Goal: Transaction & Acquisition: Purchase product/service

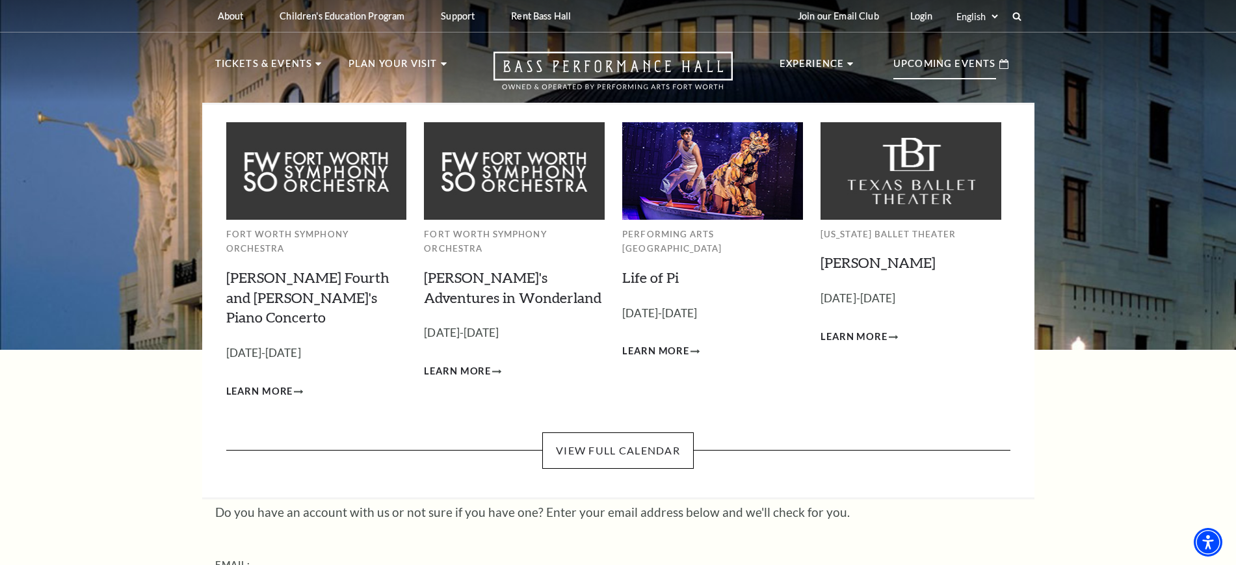
click at [953, 62] on p "Upcoming Events" at bounding box center [945, 67] width 103 height 23
click at [640, 432] on link "View Full Calendar" at bounding box center [618, 450] width 152 height 36
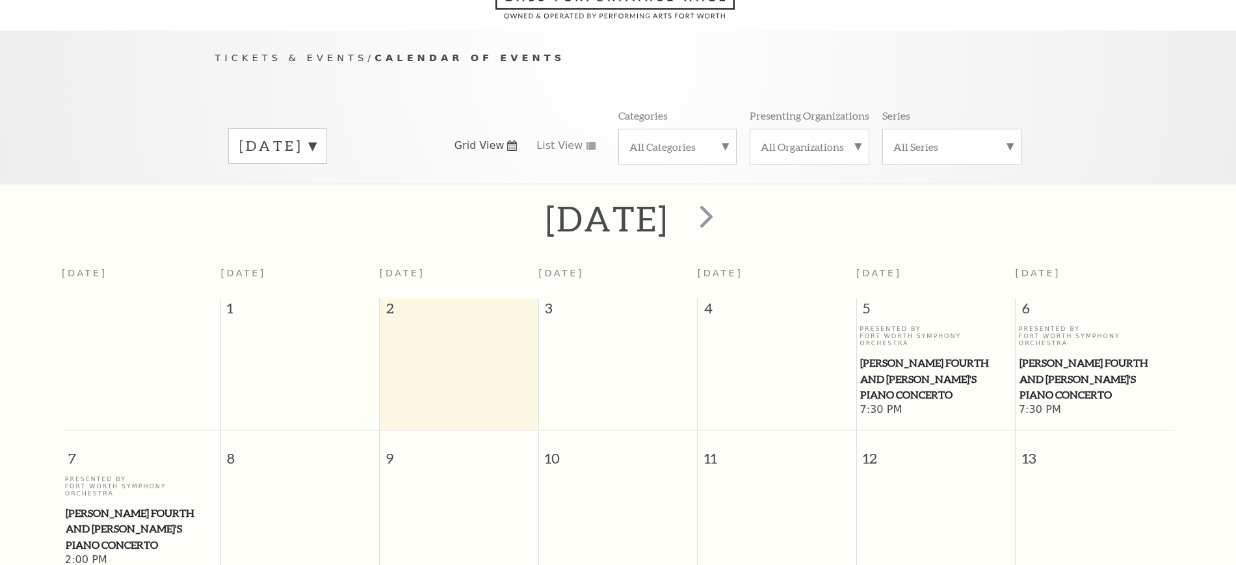
scroll to position [115, 0]
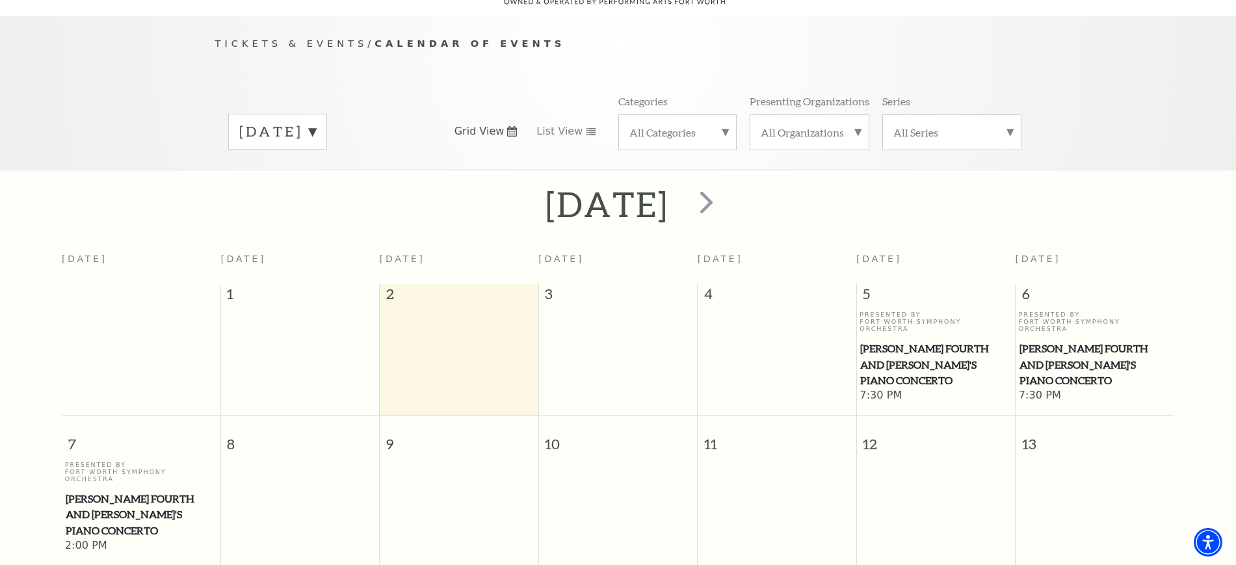
drag, startPoint x: 918, startPoint y: 336, endPoint x: 884, endPoint y: 337, distance: 33.2
click at [884, 341] on span "[PERSON_NAME] Fourth and [PERSON_NAME]'s Piano Concerto" at bounding box center [935, 365] width 151 height 48
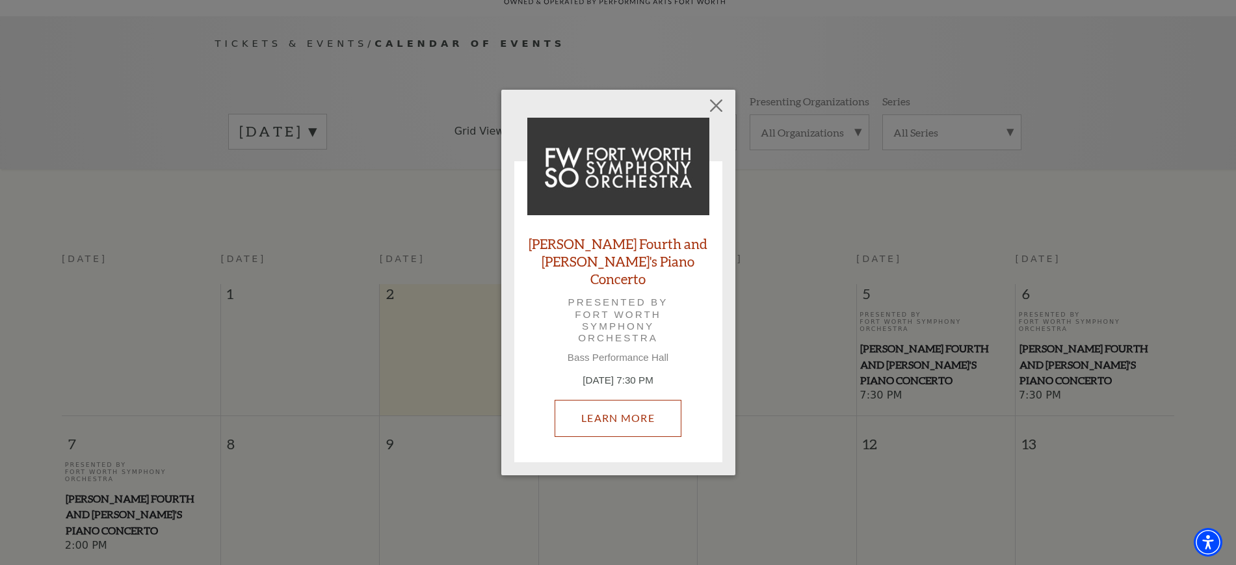
click at [648, 414] on link "Learn More" at bounding box center [618, 418] width 127 height 36
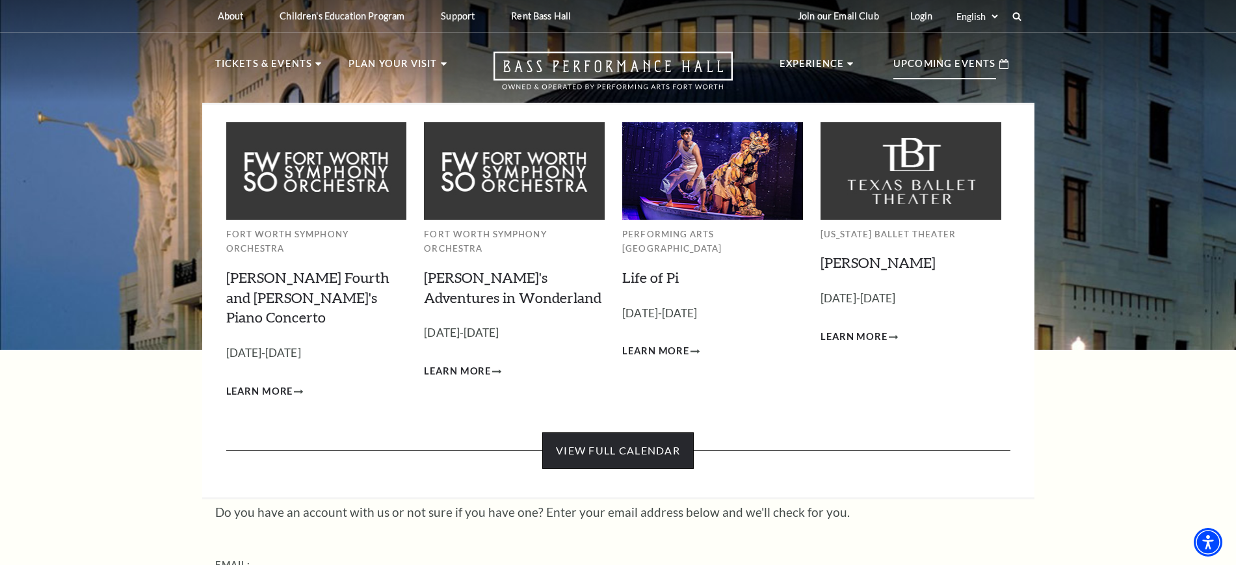
click at [630, 432] on link "View Full Calendar" at bounding box center [618, 450] width 152 height 36
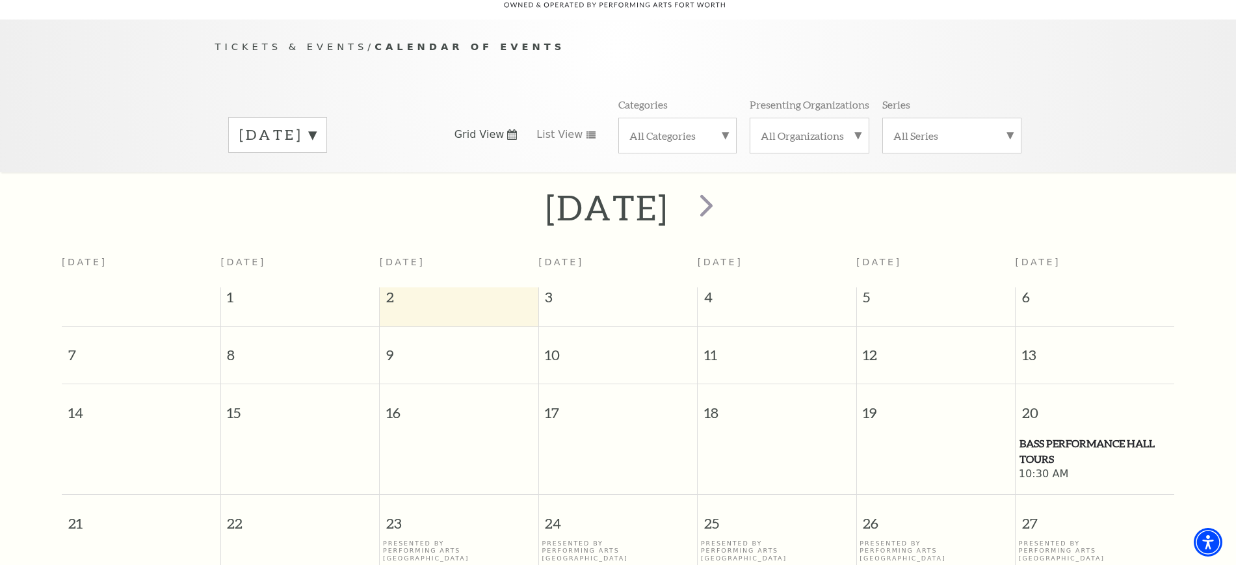
scroll to position [115, 0]
click at [725, 187] on span "next" at bounding box center [706, 201] width 37 height 37
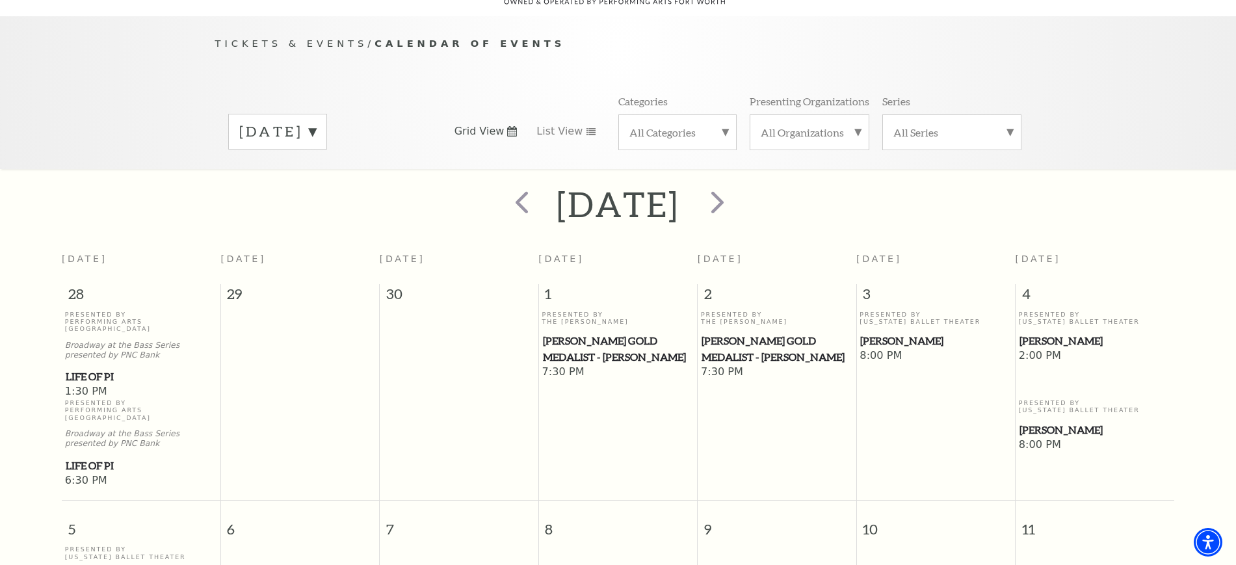
click at [902, 333] on span "[PERSON_NAME]" at bounding box center [935, 341] width 151 height 16
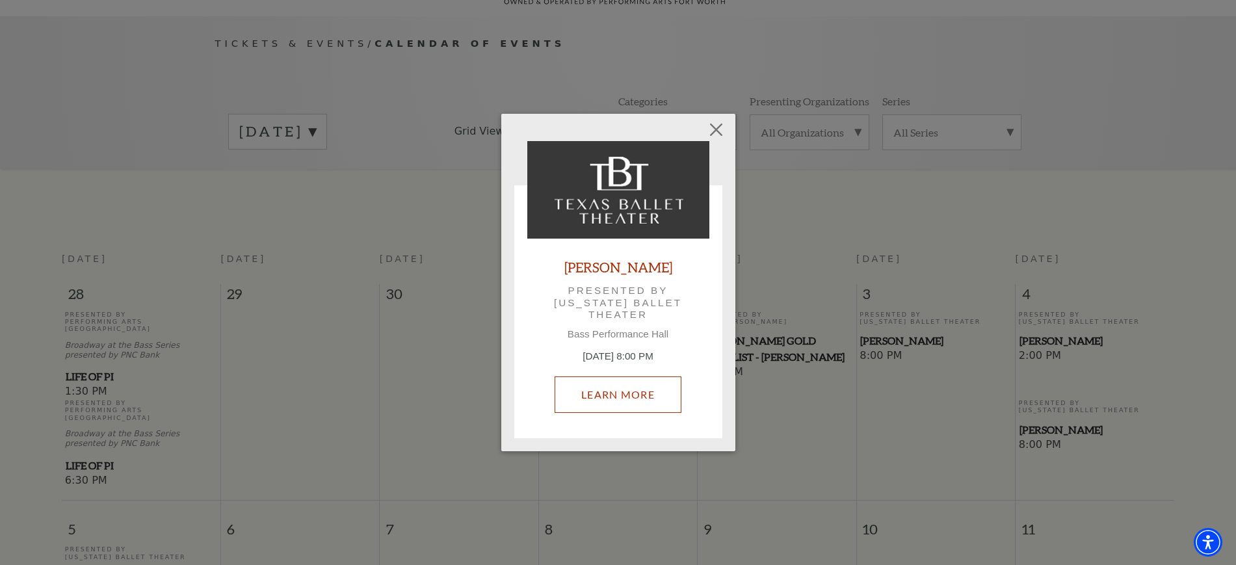
click at [644, 390] on link "Learn More" at bounding box center [618, 395] width 127 height 36
click at [721, 127] on button "Close" at bounding box center [716, 129] width 25 height 25
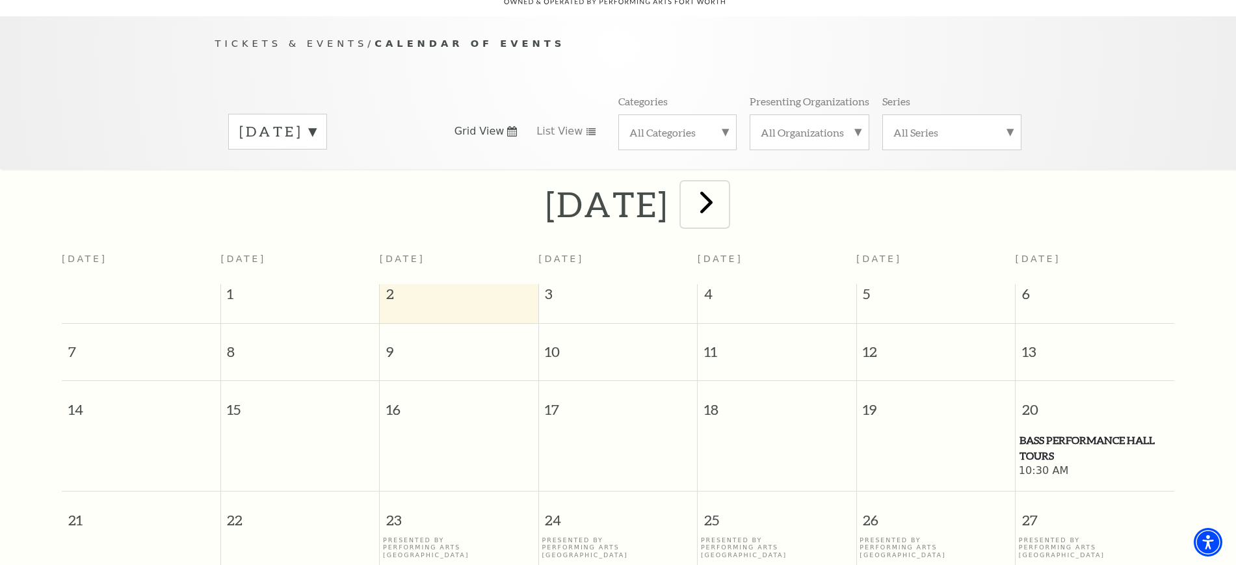
click at [725, 183] on span "next" at bounding box center [706, 201] width 37 height 37
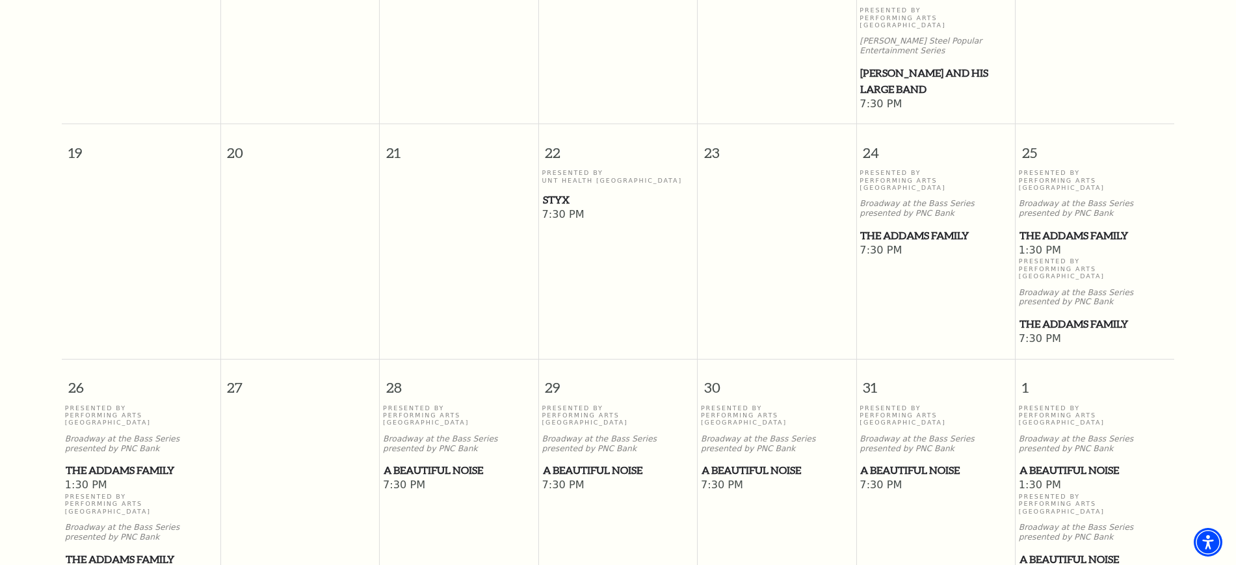
scroll to position [765, 0]
click at [1041, 227] on span "The Addams Family" at bounding box center [1095, 235] width 151 height 16
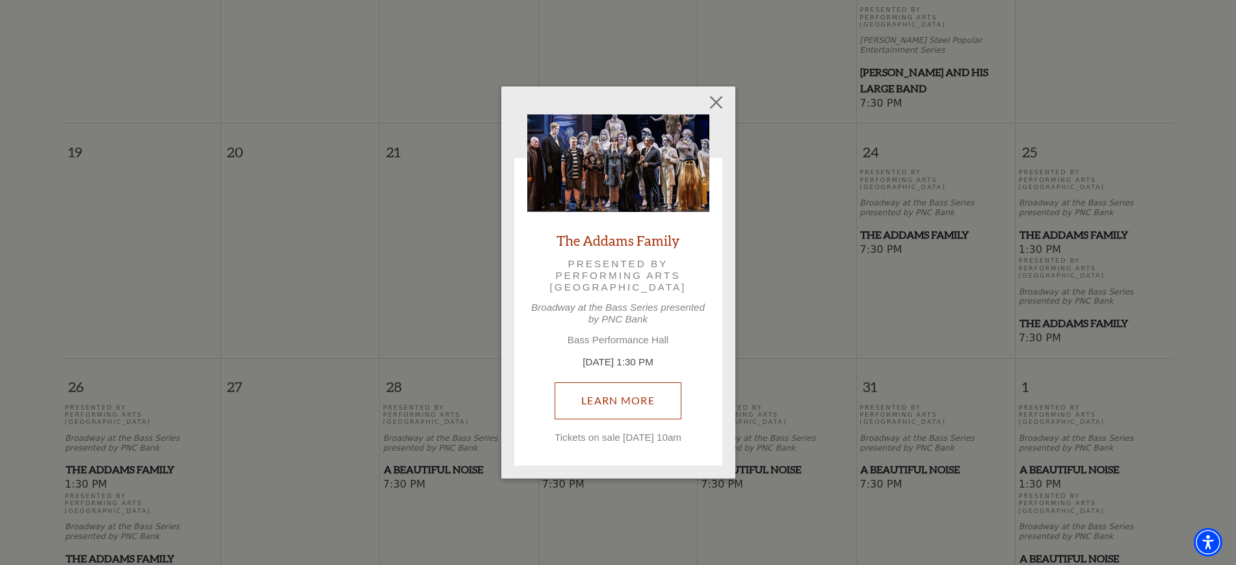
click at [646, 394] on link "Learn More" at bounding box center [618, 400] width 127 height 36
click at [711, 92] on button "Close" at bounding box center [716, 102] width 25 height 25
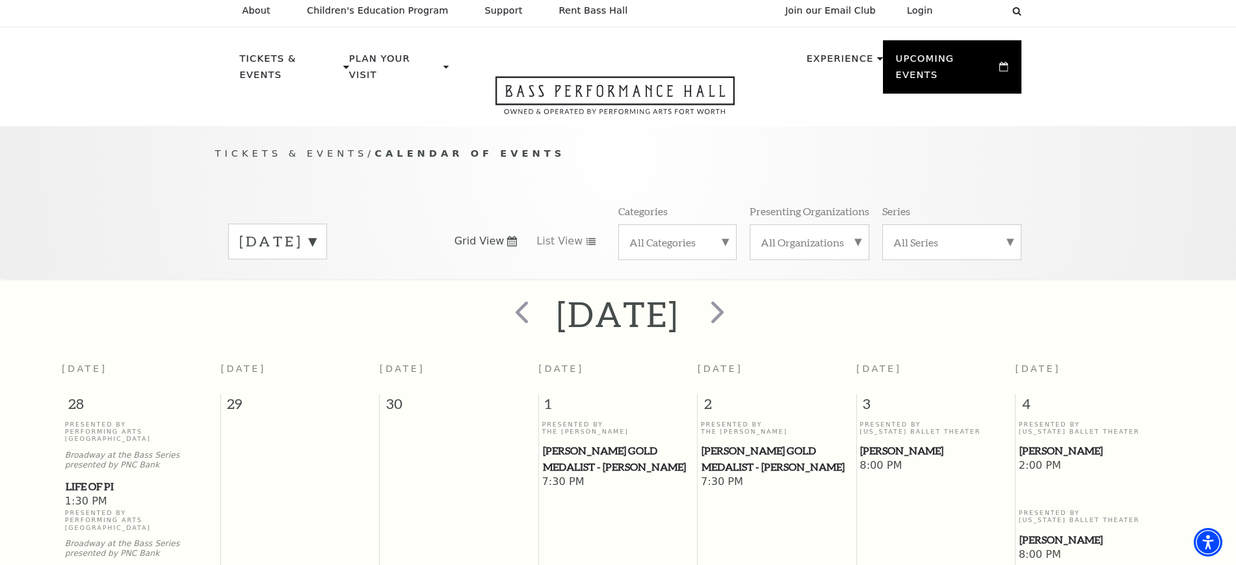
scroll to position [0, 0]
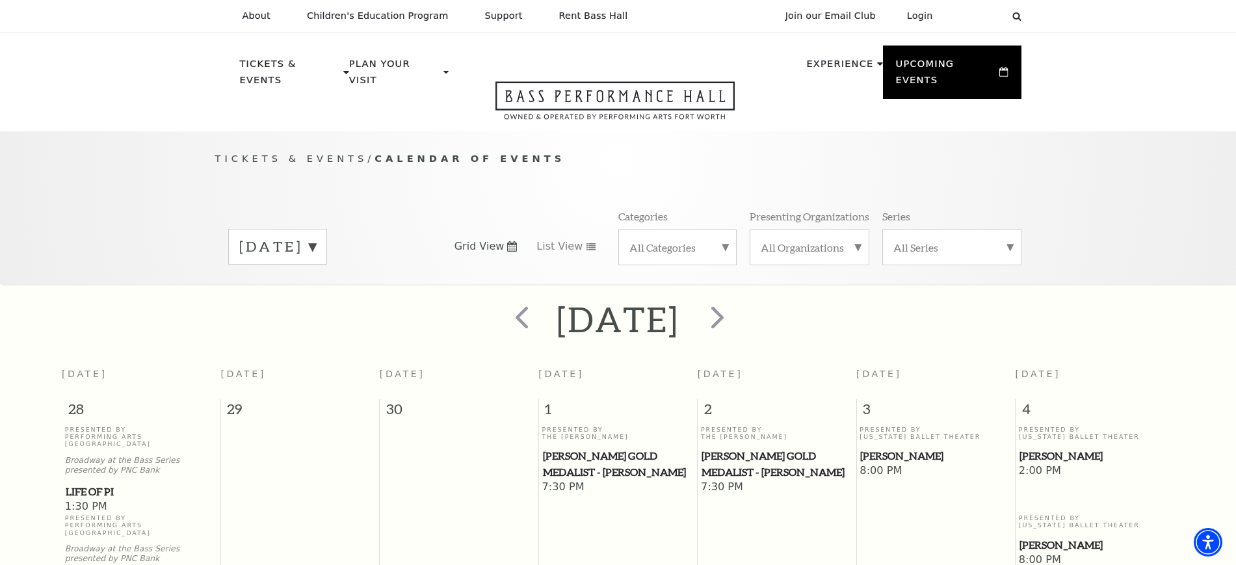
click at [316, 237] on label "[DATE]" at bounding box center [277, 247] width 77 height 20
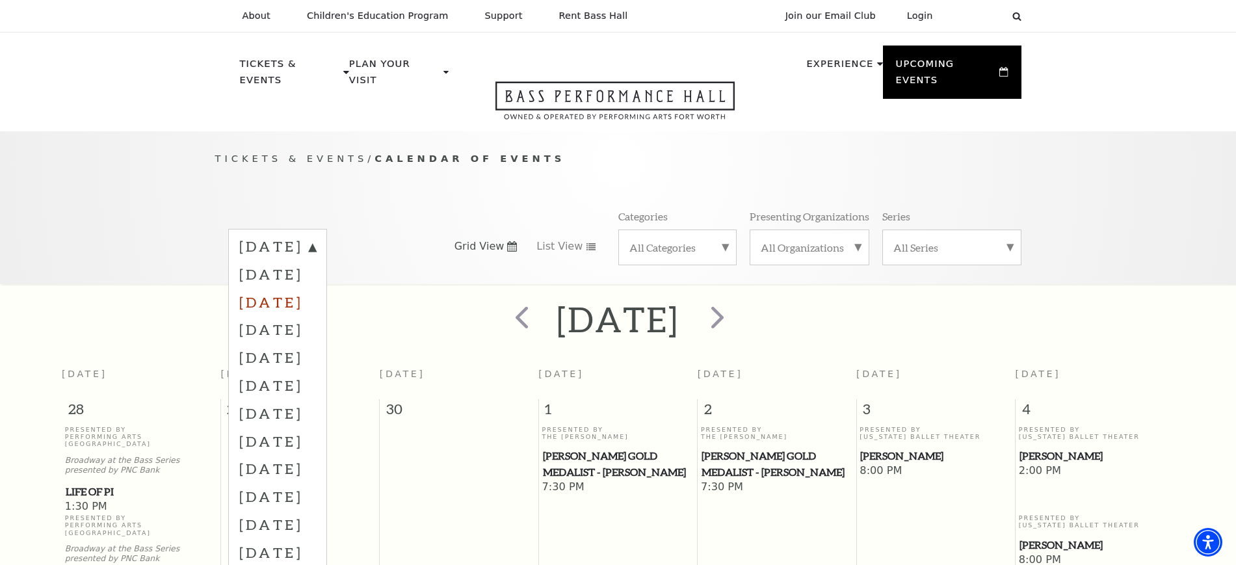
click at [309, 288] on label "[DATE]" at bounding box center [277, 302] width 77 height 28
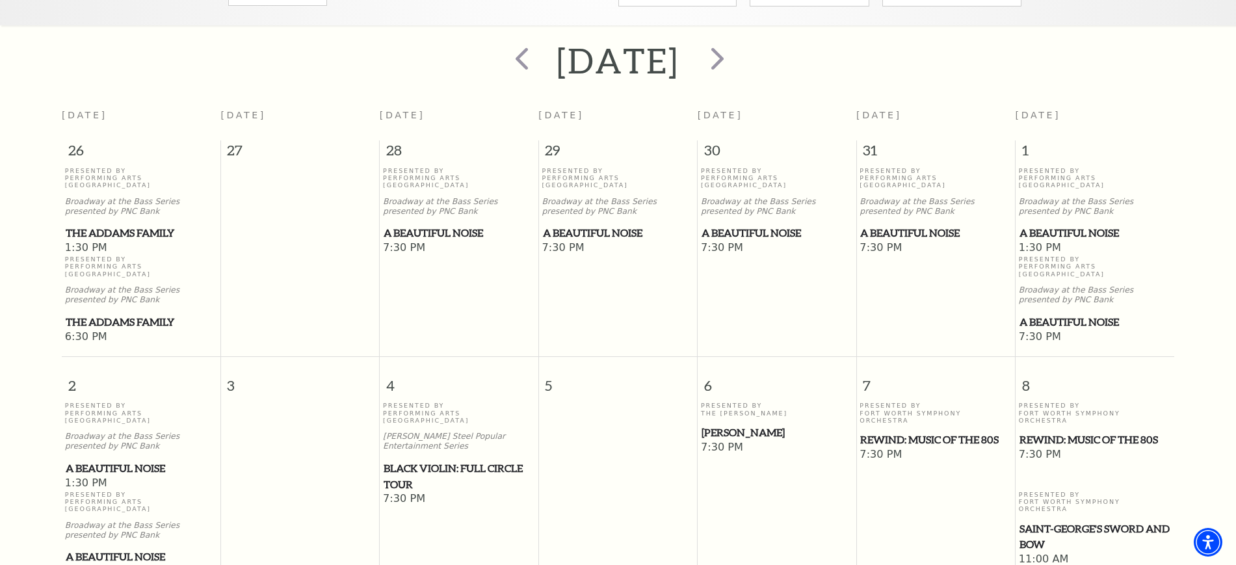
scroll to position [278, 0]
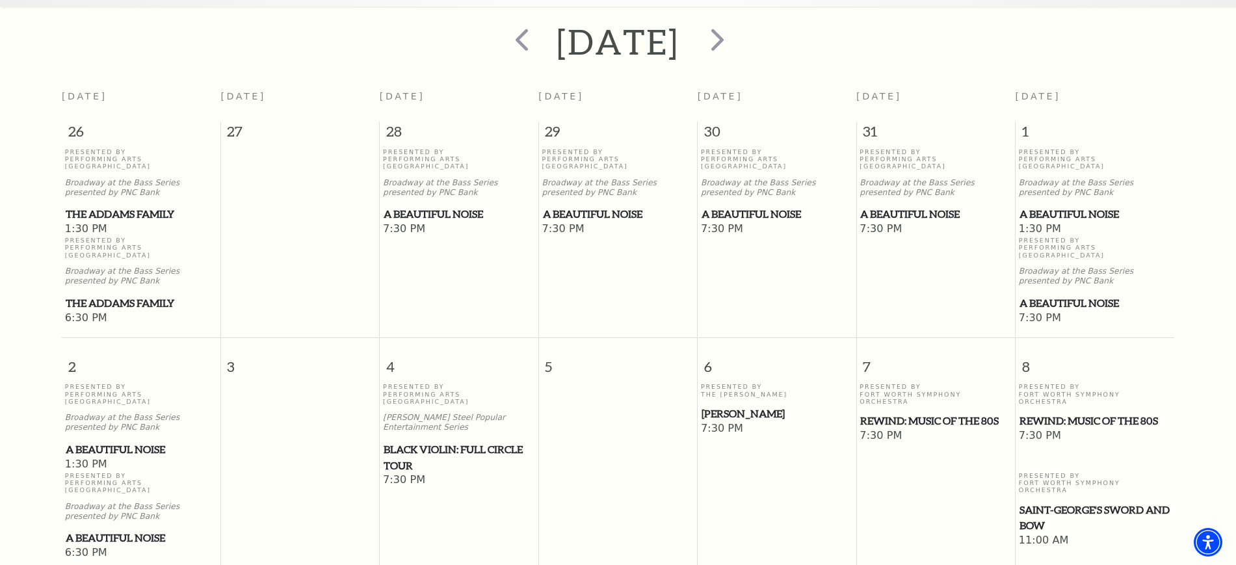
click at [1079, 206] on span "A Beautiful Noise" at bounding box center [1095, 214] width 151 height 16
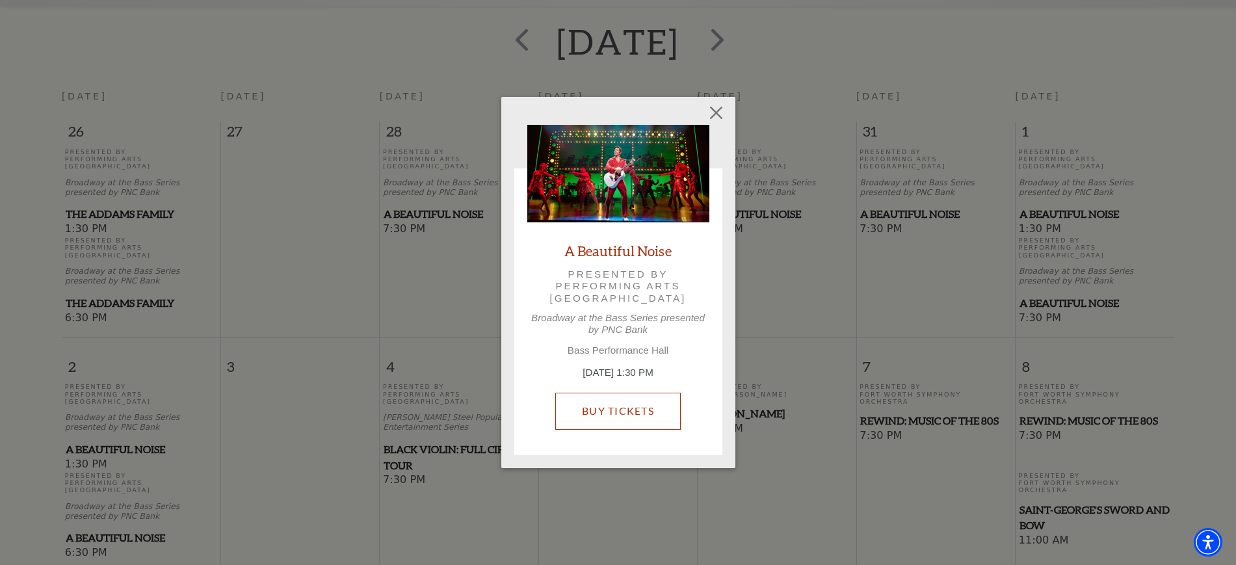
click at [652, 398] on link "Buy Tickets" at bounding box center [618, 411] width 126 height 36
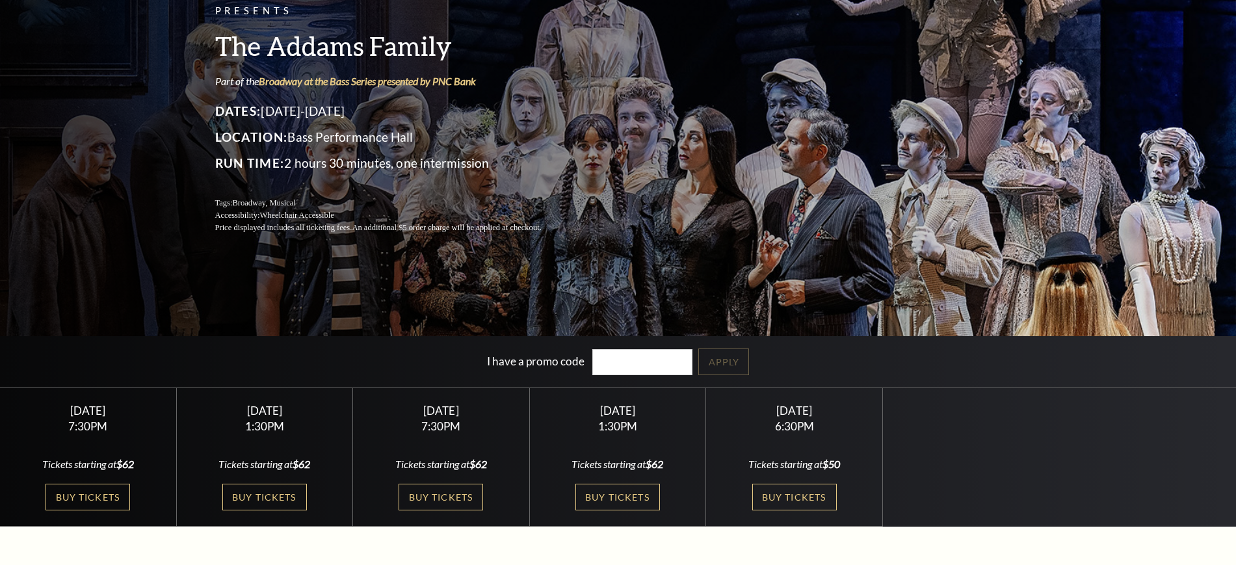
scroll to position [325, 0]
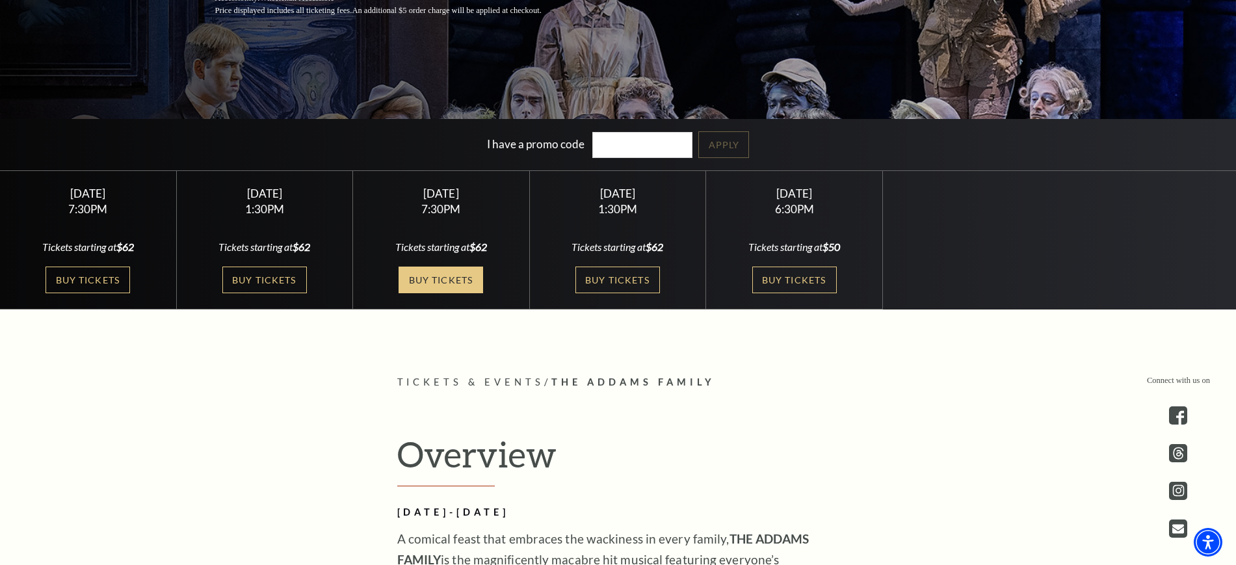
click at [453, 279] on link "Buy Tickets" at bounding box center [441, 280] width 85 height 27
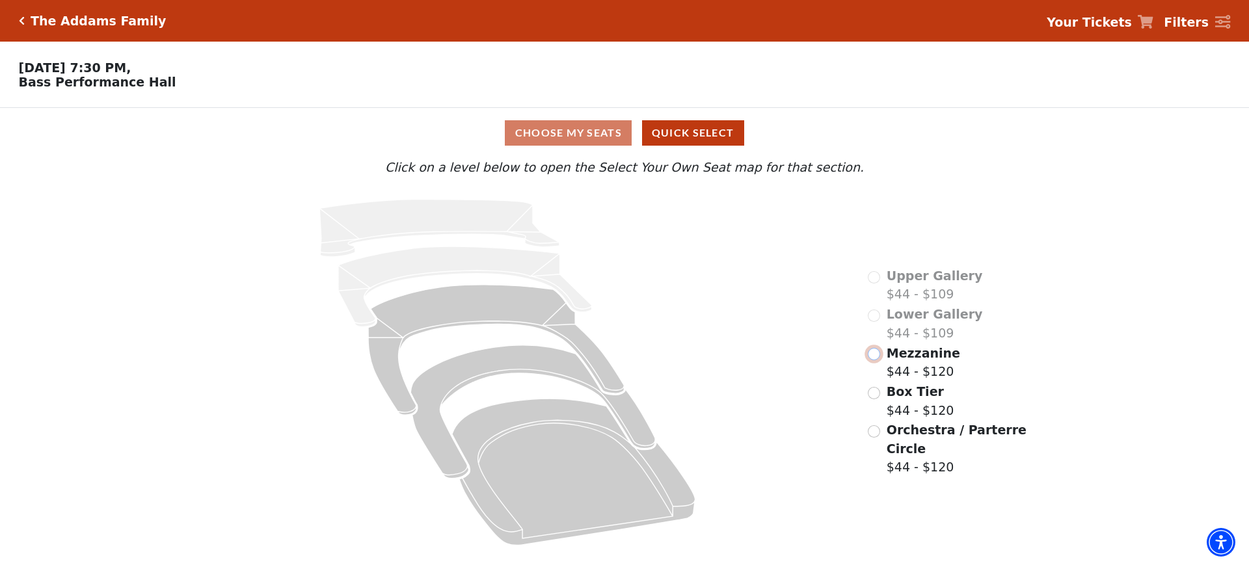
click at [871, 360] on input "Mezzanine$44 - $120\a" at bounding box center [874, 354] width 12 height 12
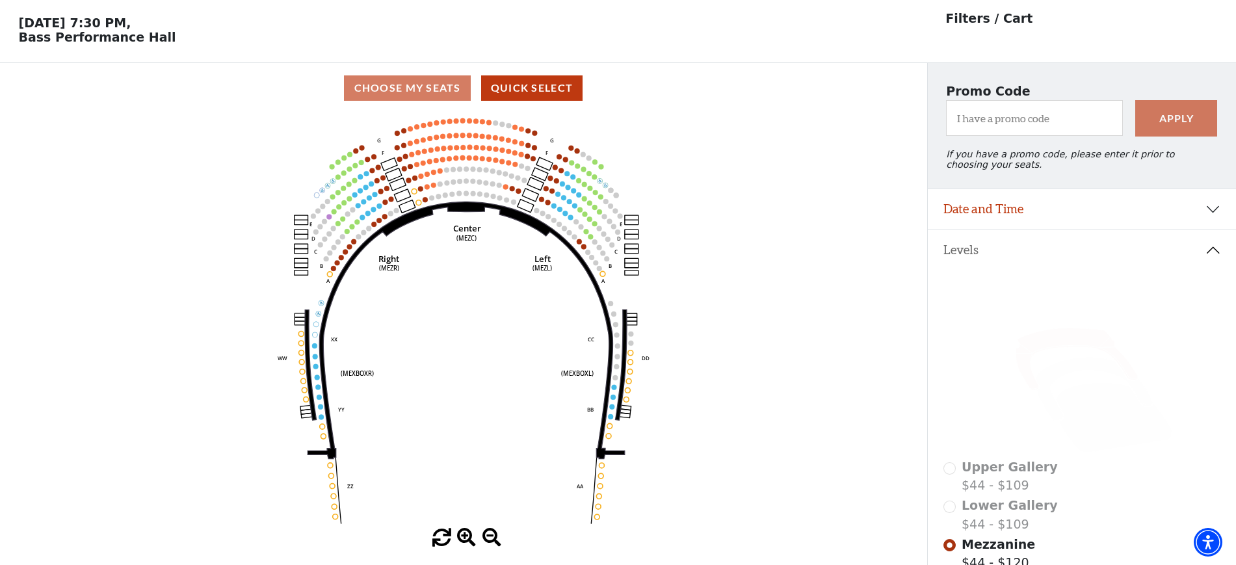
scroll to position [60, 0]
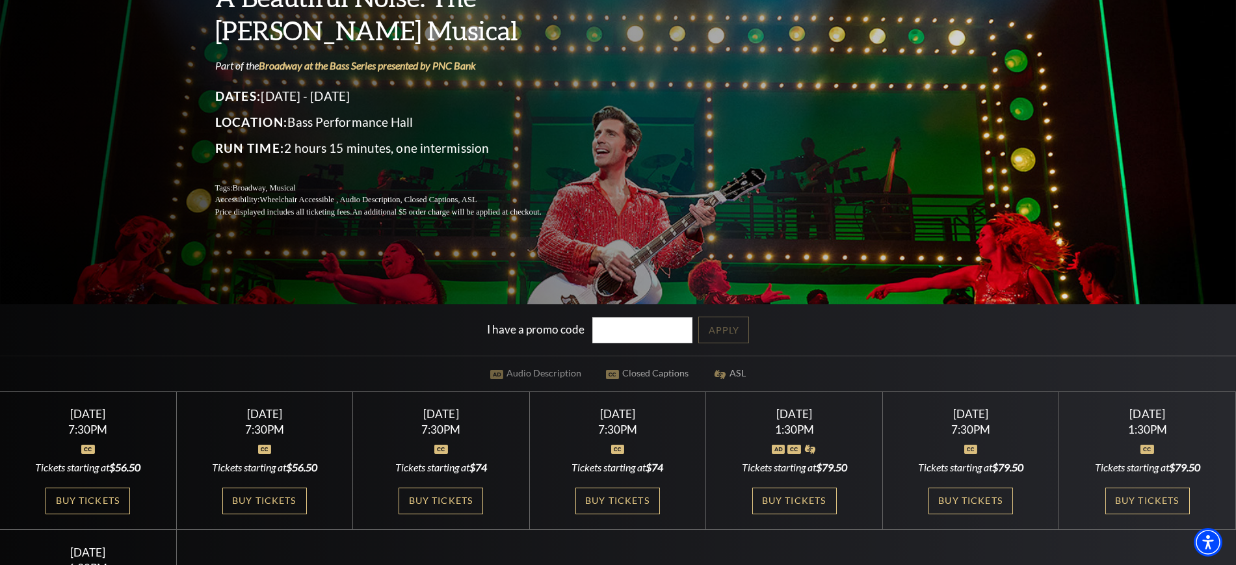
scroll to position [406, 0]
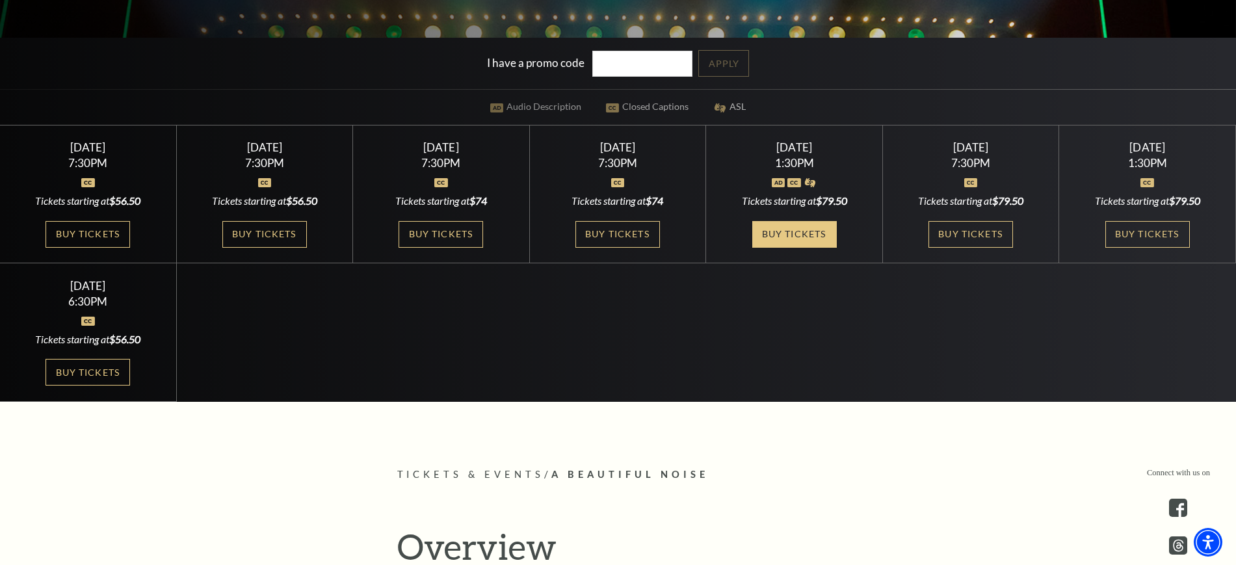
click at [799, 236] on link "Buy Tickets" at bounding box center [794, 234] width 85 height 27
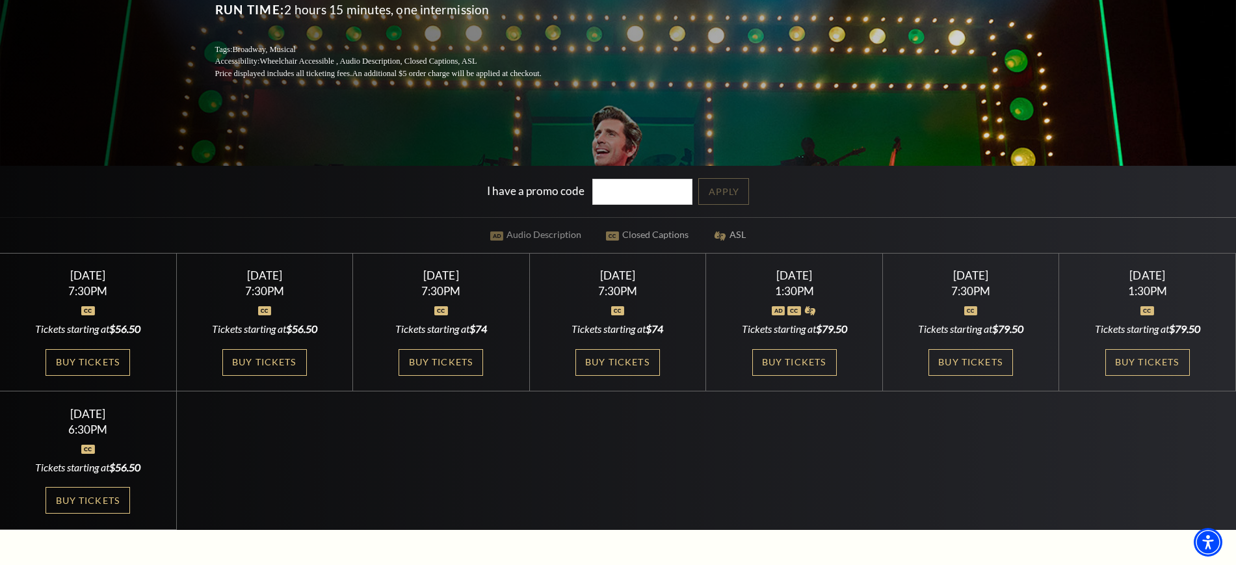
scroll to position [81, 0]
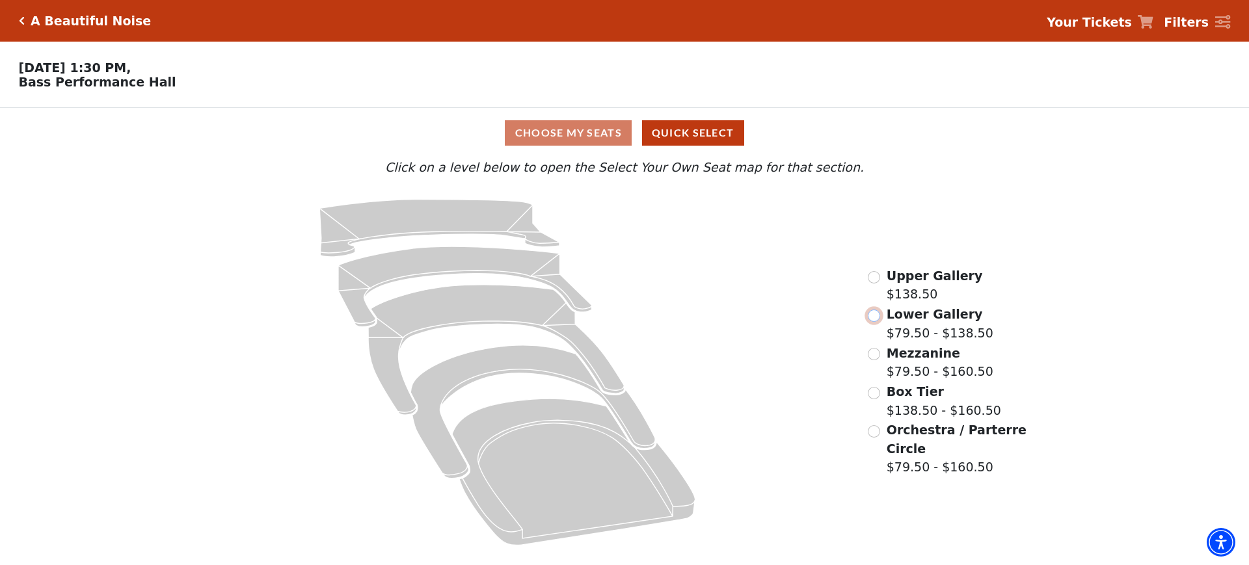
click at [870, 318] on input "Lower Gallery$79.50 - $138.50\a" at bounding box center [874, 316] width 12 height 12
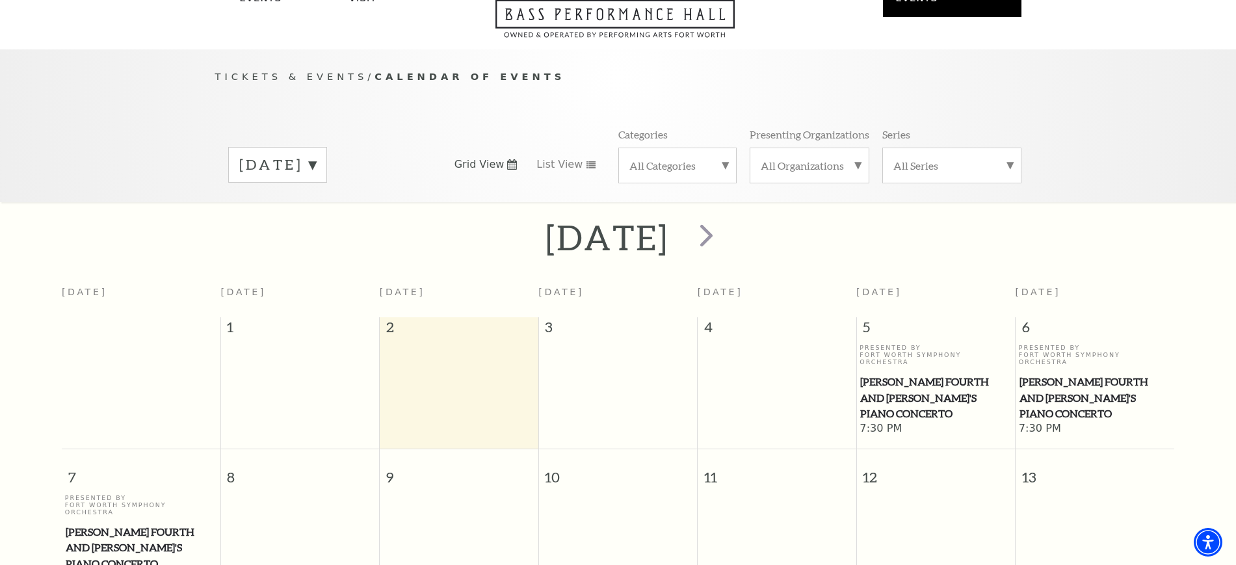
scroll to position [115, 0]
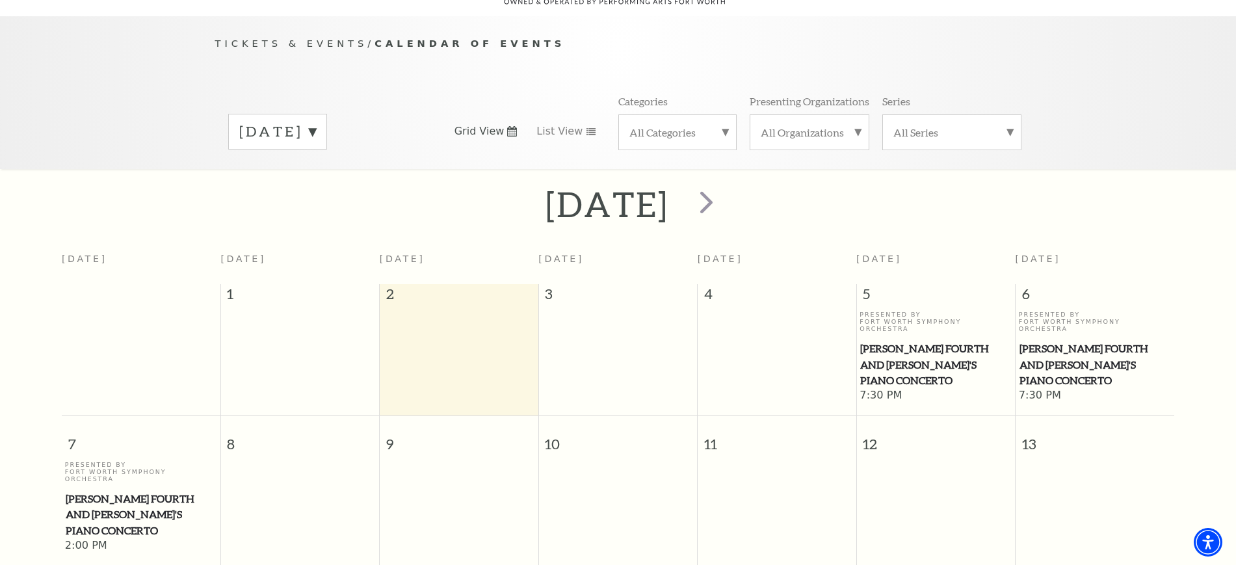
click at [327, 129] on div "[DATE]" at bounding box center [277, 132] width 99 height 36
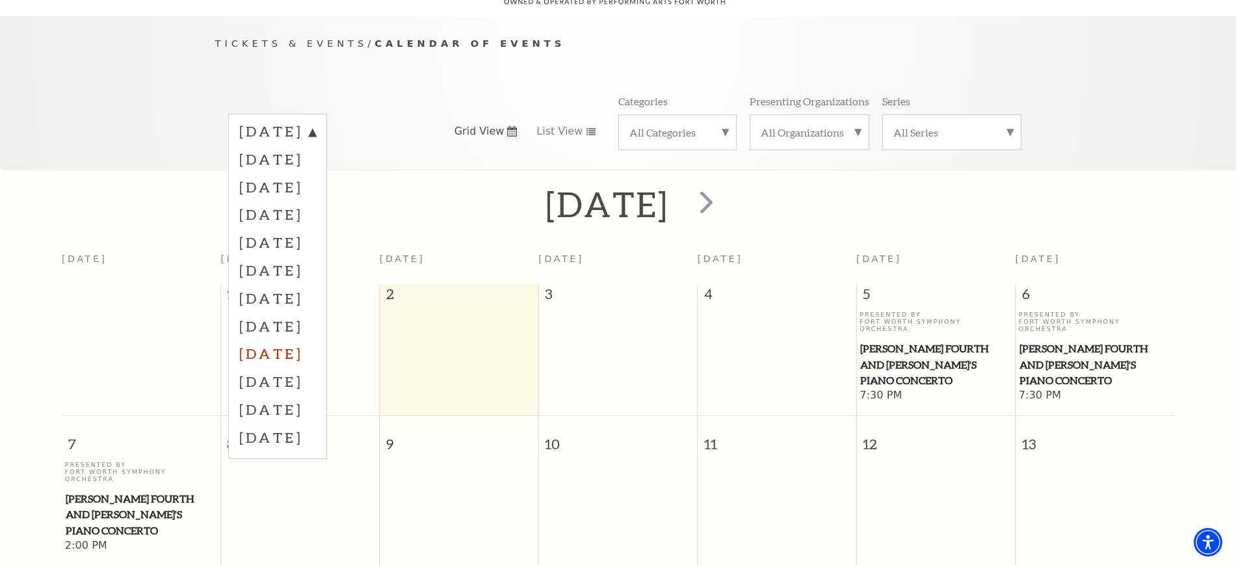
click at [316, 344] on label "[DATE]" at bounding box center [277, 353] width 77 height 28
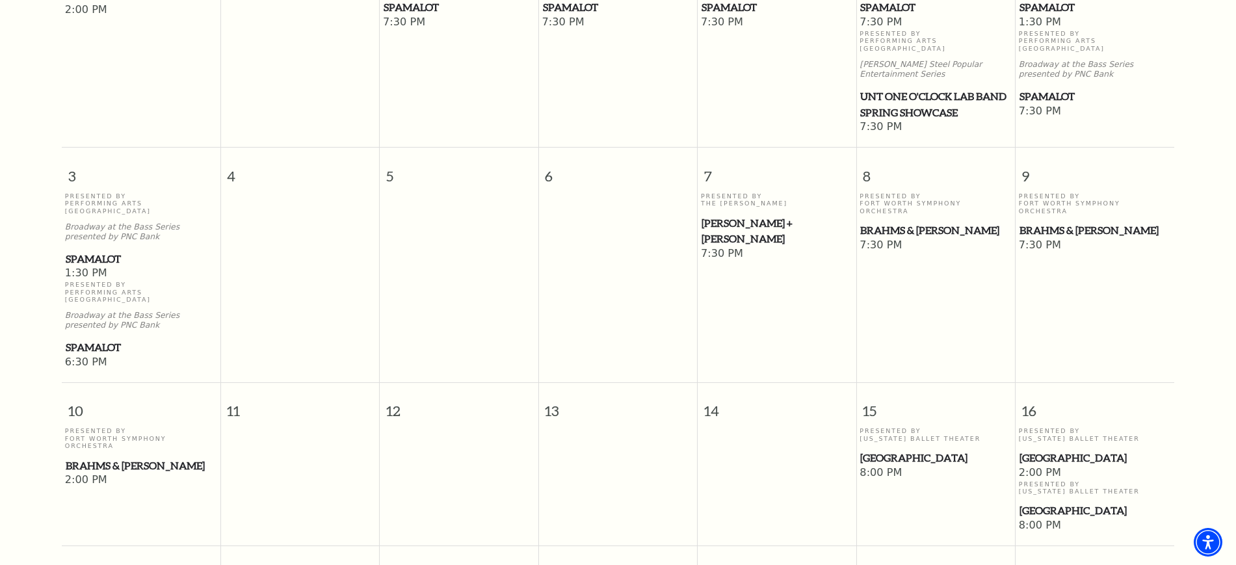
scroll to position [603, 0]
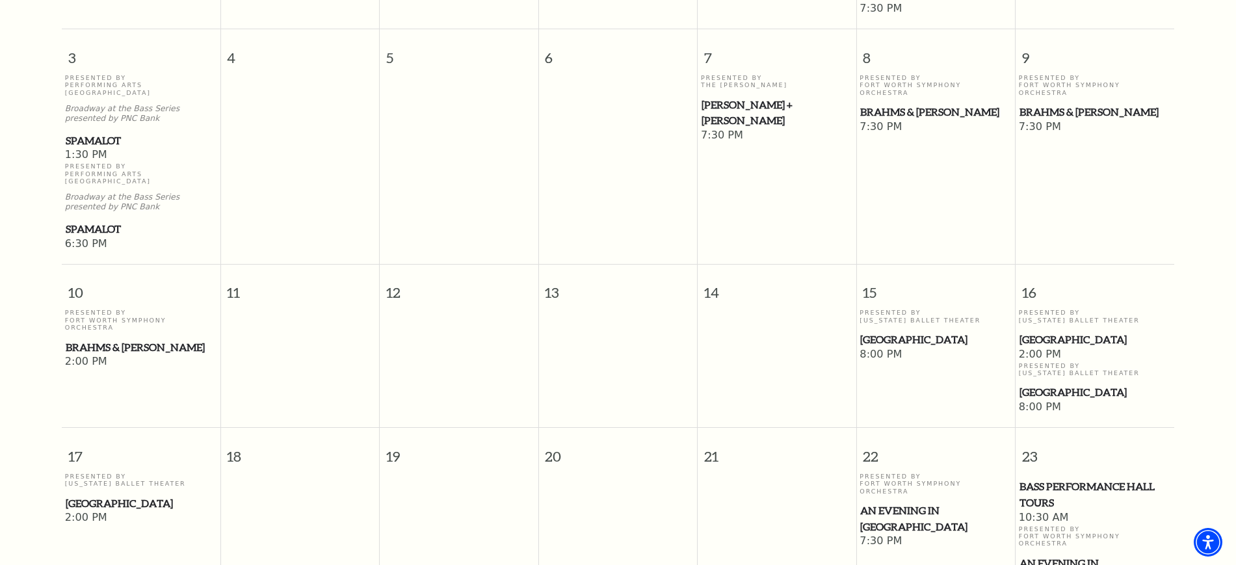
click at [879, 332] on span "[GEOGRAPHIC_DATA]" at bounding box center [935, 340] width 151 height 16
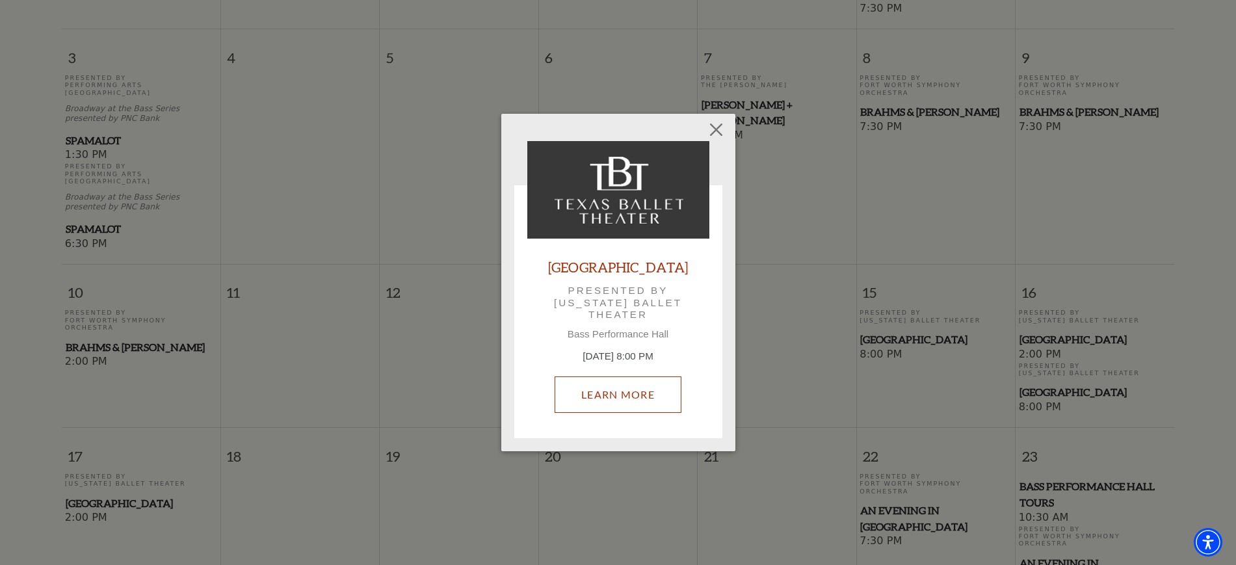
click at [600, 393] on link "Learn More" at bounding box center [618, 395] width 127 height 36
